Goal: Find specific page/section: Find specific page/section

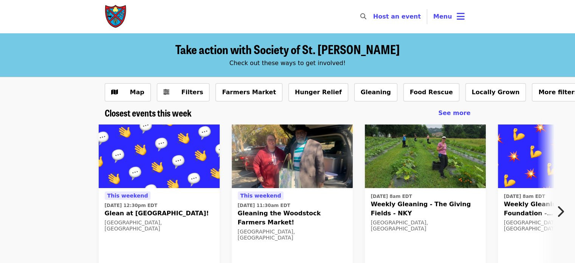
click at [449, 16] on span "Menu" at bounding box center [442, 16] width 19 height 7
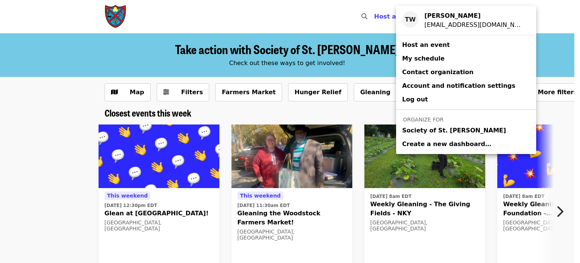
click at [429, 130] on span "Society of St. [PERSON_NAME]" at bounding box center [454, 130] width 104 height 9
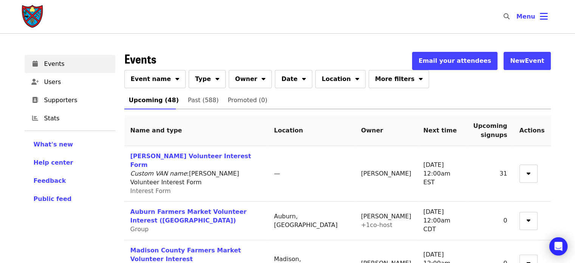
click at [156, 89] on div "Event name Type Owner Date Location More filters" at bounding box center [337, 80] width 426 height 21
click at [157, 83] on span "Event name" at bounding box center [151, 78] width 40 height 9
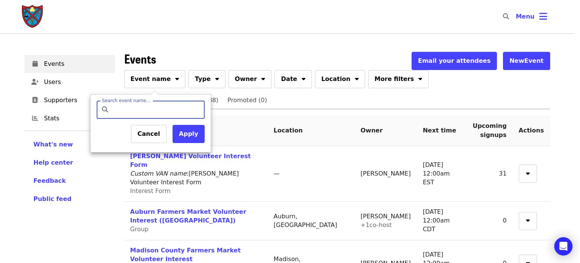
click at [156, 112] on input "Search event name…" at bounding box center [157, 110] width 89 height 18
type input "*******"
click at [189, 137] on button "Apply" at bounding box center [189, 134] width 32 height 18
